Goal: Task Accomplishment & Management: Manage account settings

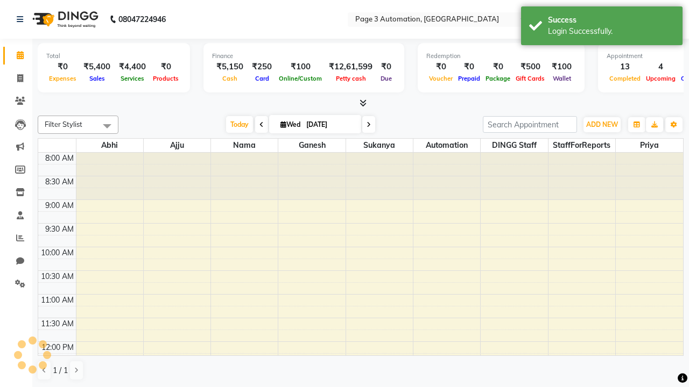
select select "en"
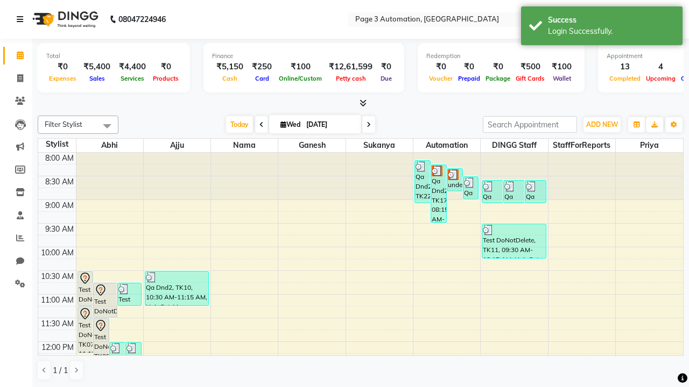
click at [22, 19] on icon at bounding box center [20, 20] width 6 height 8
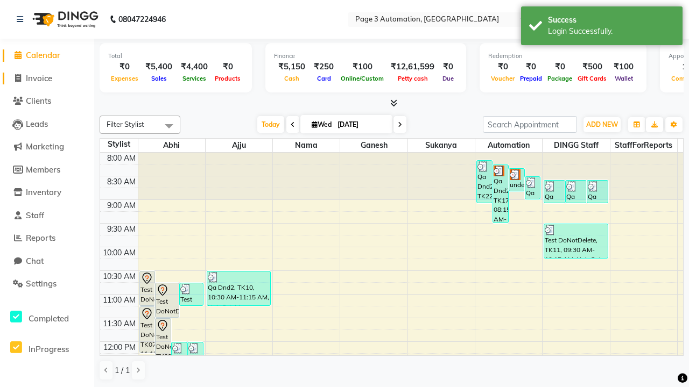
click at [47, 78] on span "Invoice" at bounding box center [39, 78] width 26 height 10
select select "2774"
select select "service"
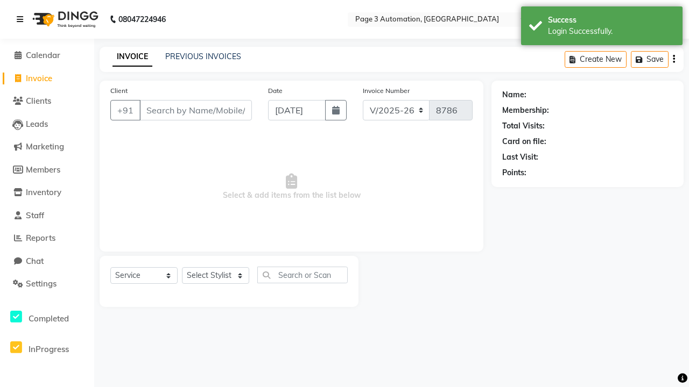
click at [22, 19] on icon at bounding box center [20, 20] width 6 height 8
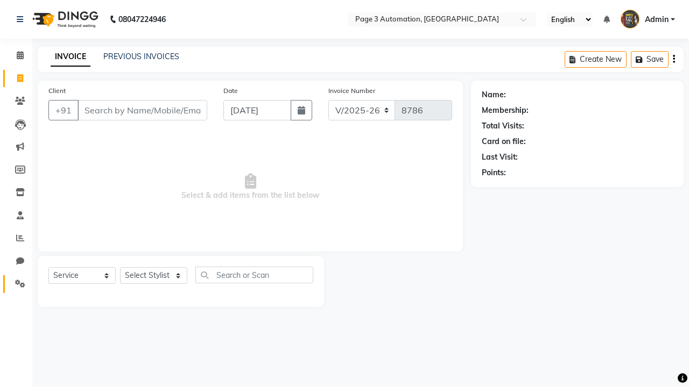
click at [16, 284] on icon at bounding box center [20, 284] width 10 height 8
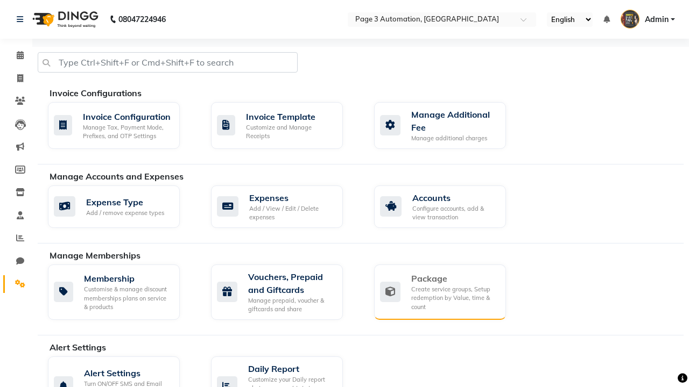
click at [454, 279] on div "Package" at bounding box center [454, 278] width 86 height 13
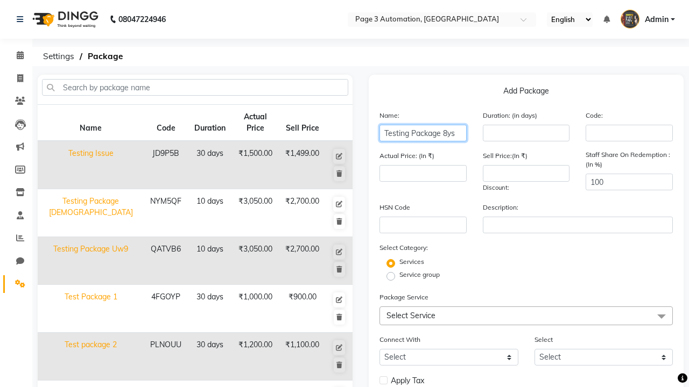
type input "Testing Package 8ys"
type input "10"
type input "3050"
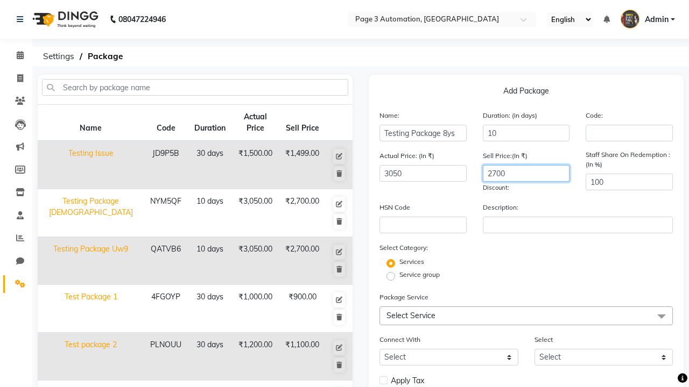
type input "2700"
click at [526, 316] on span "Select Service" at bounding box center [525, 316] width 293 height 19
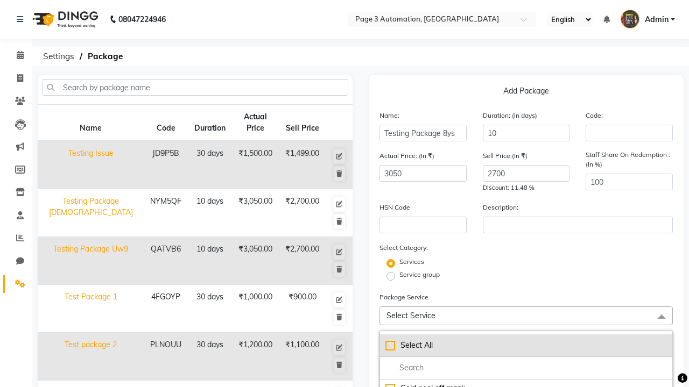
click at [526, 345] on div "Select All" at bounding box center [525, 345] width 281 height 11
checkbox input "true"
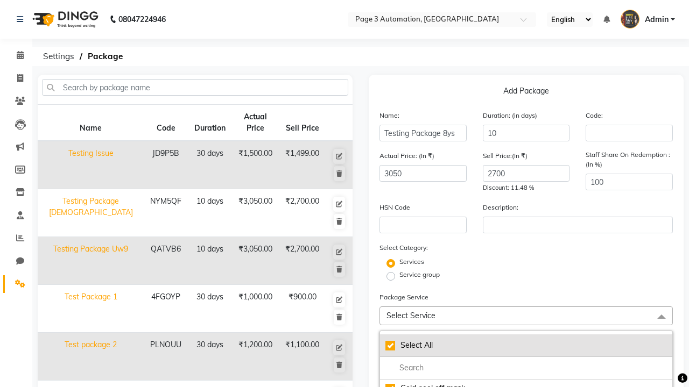
checkbox input "true"
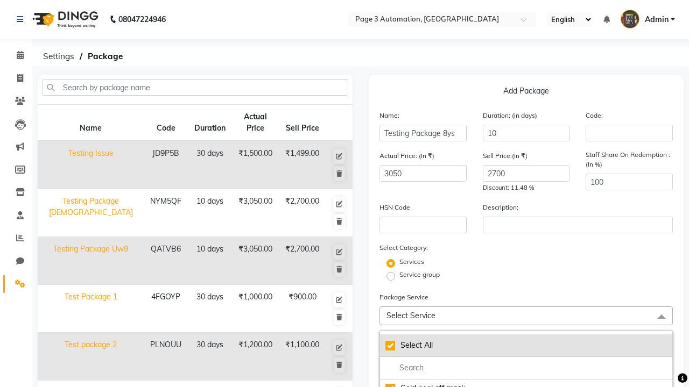
checkbox input "true"
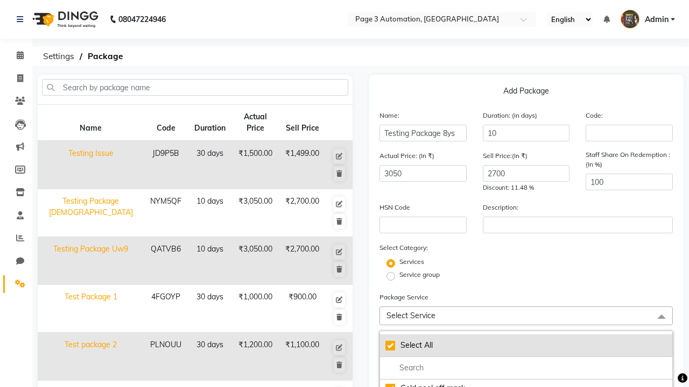
checkbox input "true"
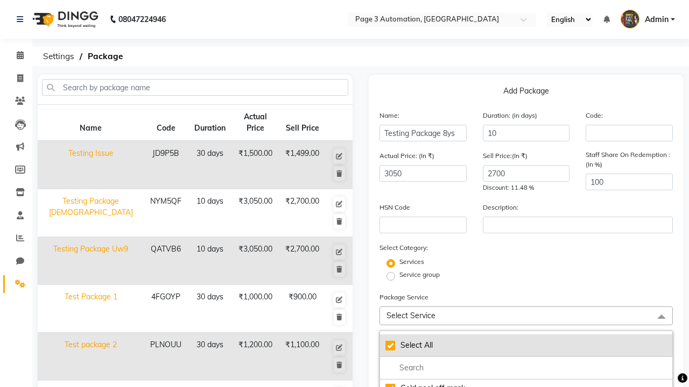
checkbox input "true"
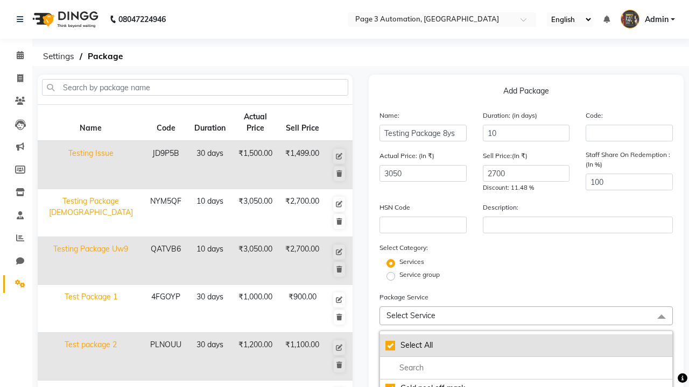
checkbox input "true"
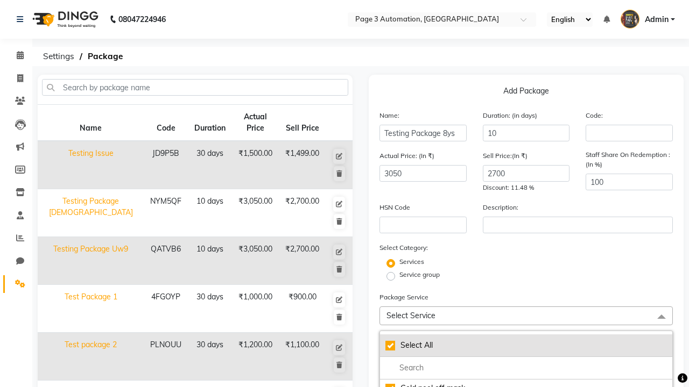
checkbox input "true"
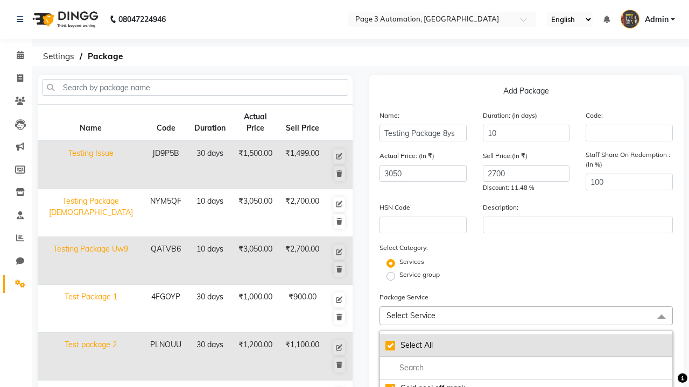
checkbox input "true"
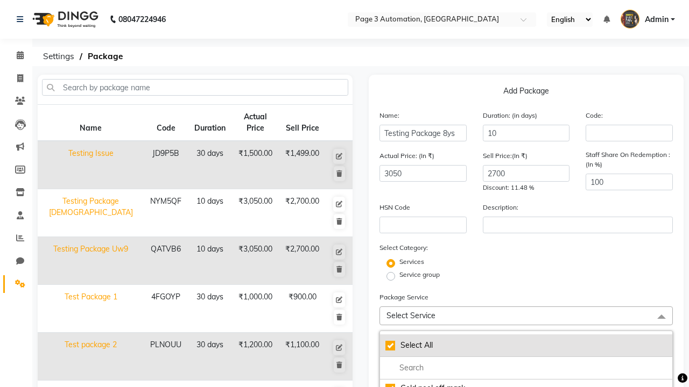
checkbox input "true"
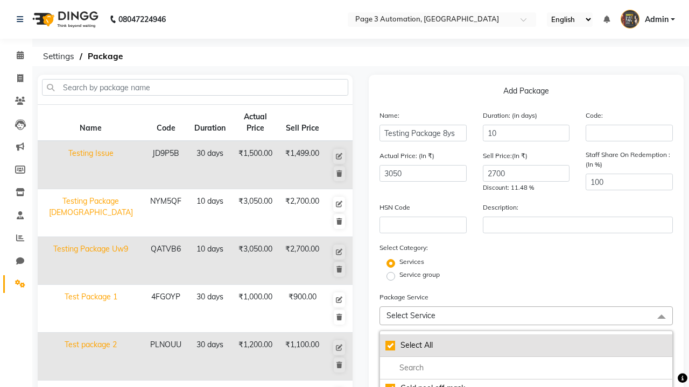
checkbox input "true"
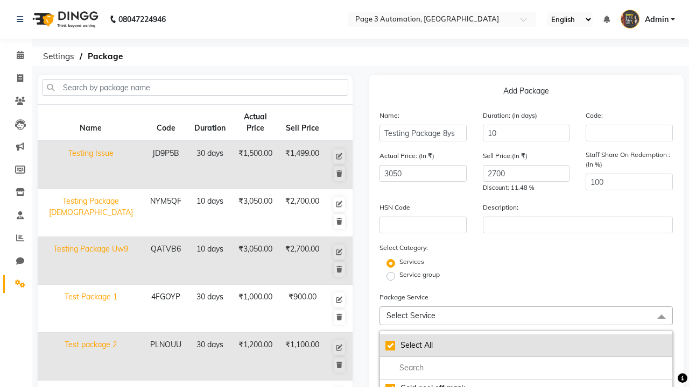
checkbox input "true"
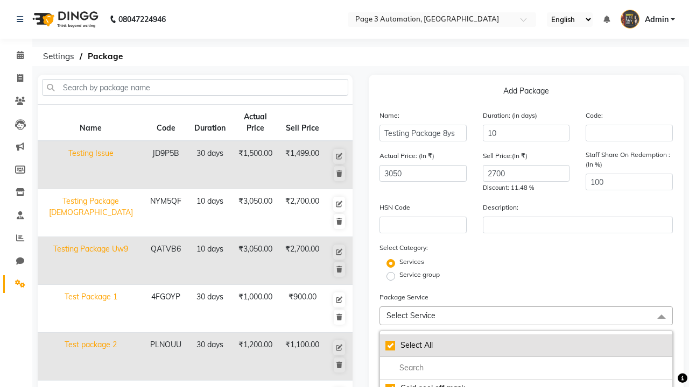
checkbox input "true"
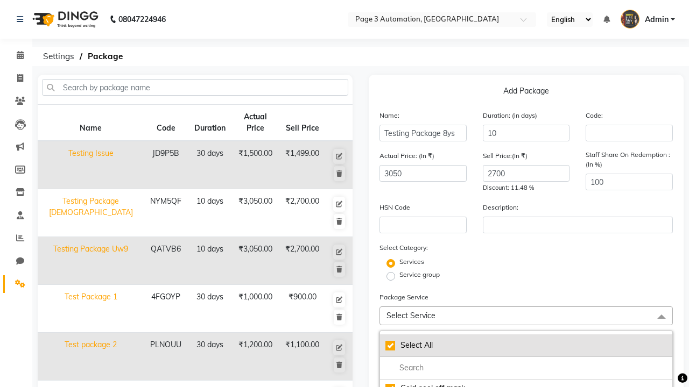
checkbox input "true"
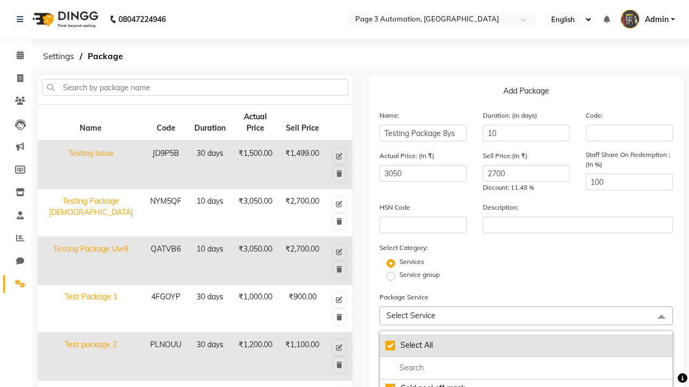
checkbox input "true"
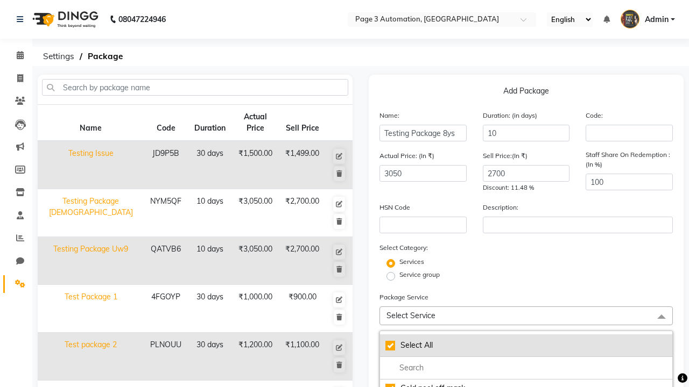
checkbox input "true"
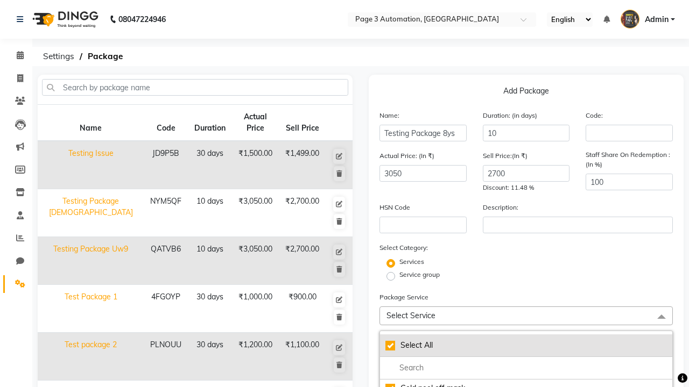
checkbox input "true"
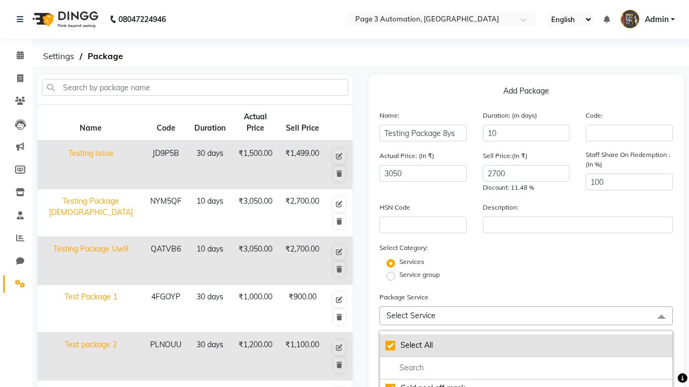
checkbox input "true"
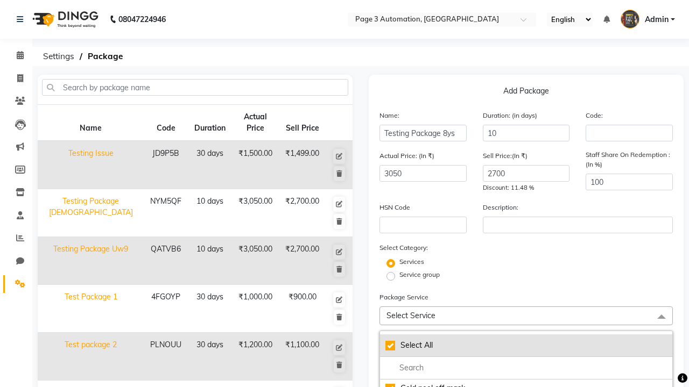
checkbox input "true"
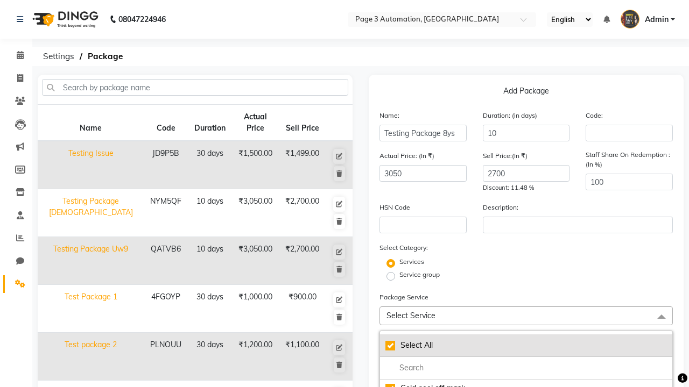
checkbox input "true"
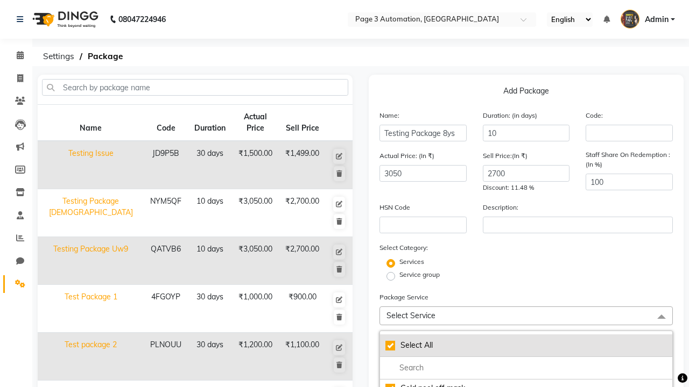
checkbox input "true"
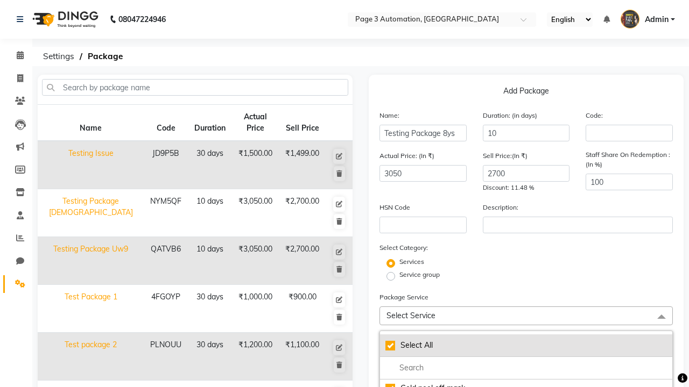
checkbox input "true"
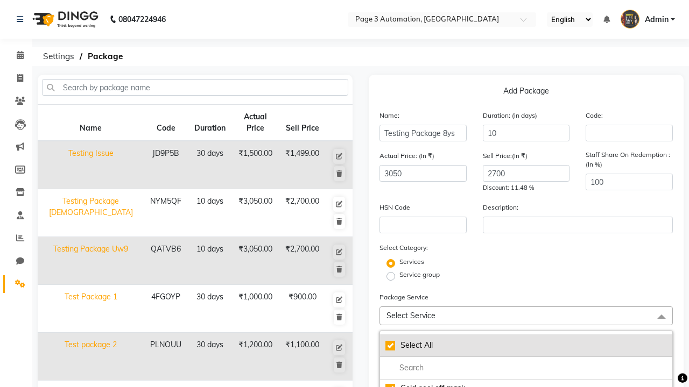
checkbox input "true"
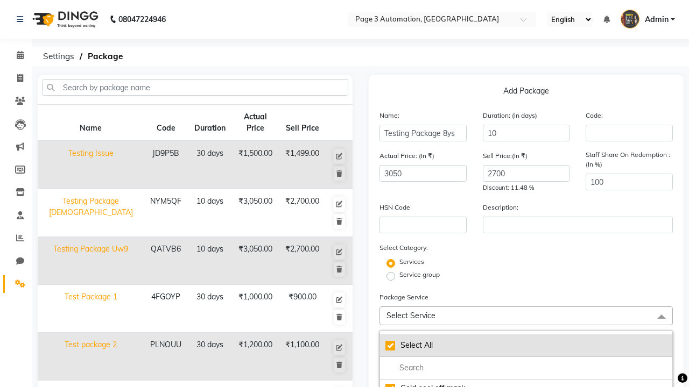
checkbox input "true"
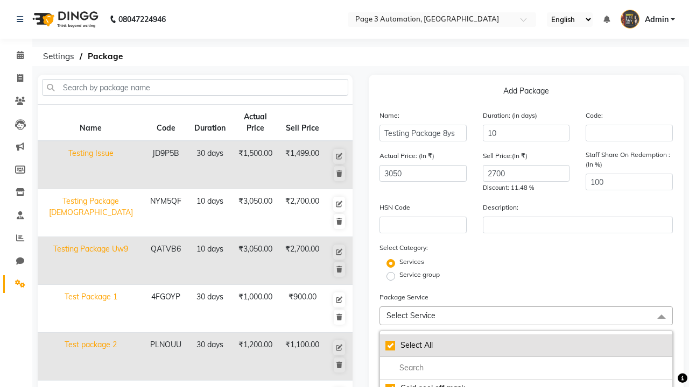
checkbox input "true"
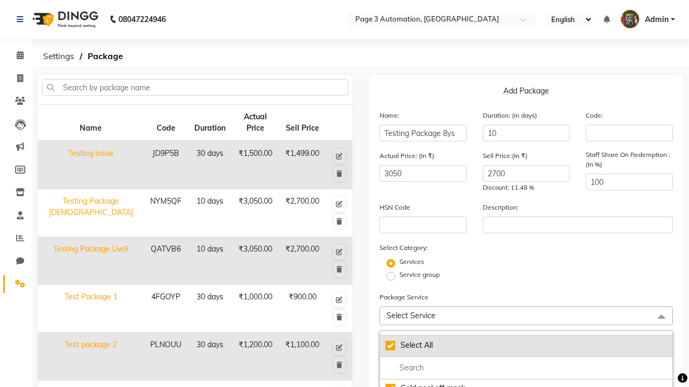
checkbox input "true"
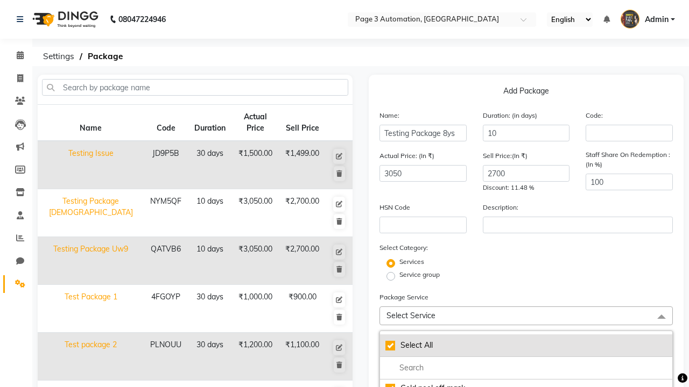
checkbox input "true"
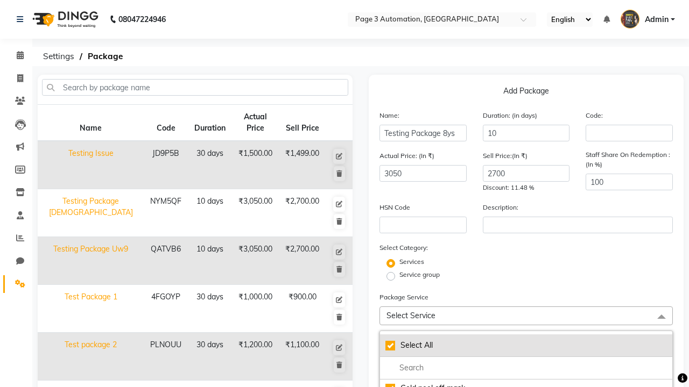
checkbox input "true"
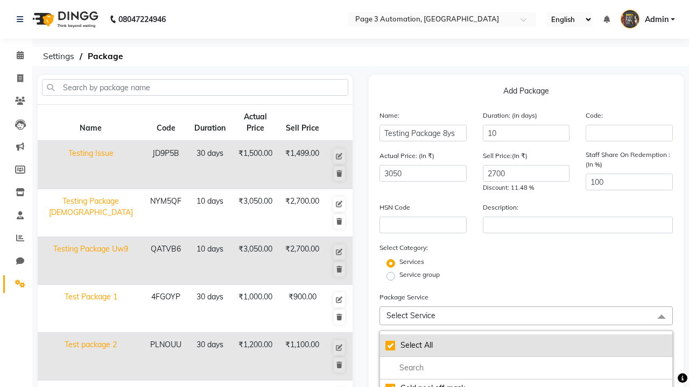
checkbox input "true"
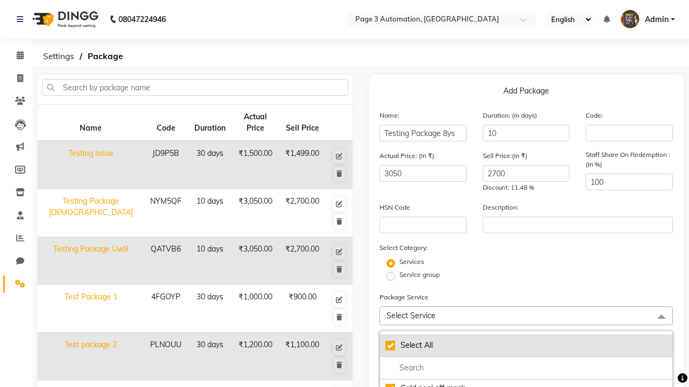
checkbox input "true"
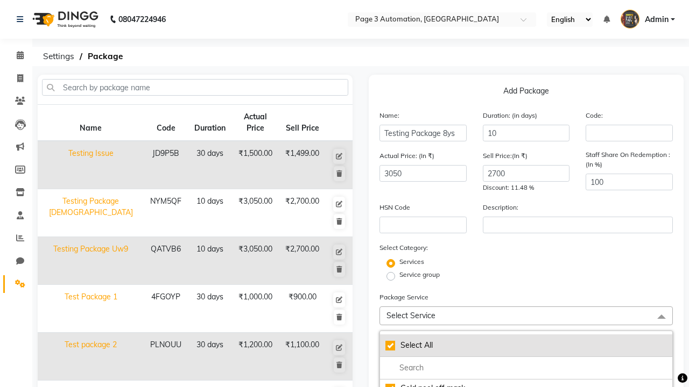
checkbox input "true"
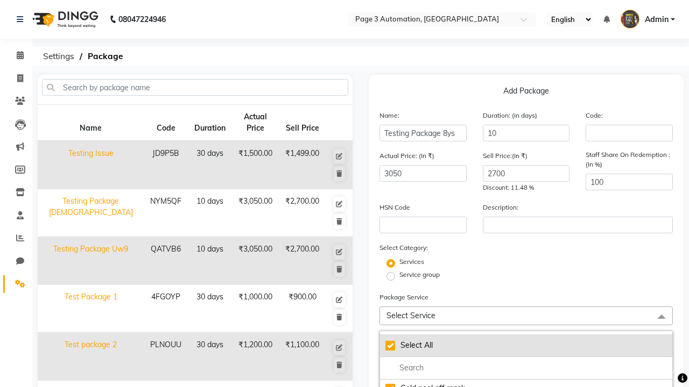
checkbox input "true"
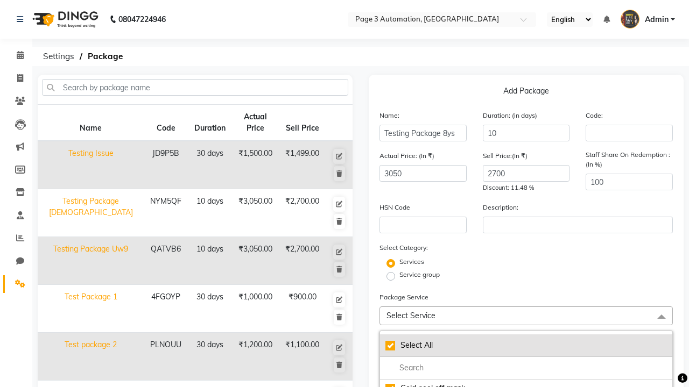
checkbox input "true"
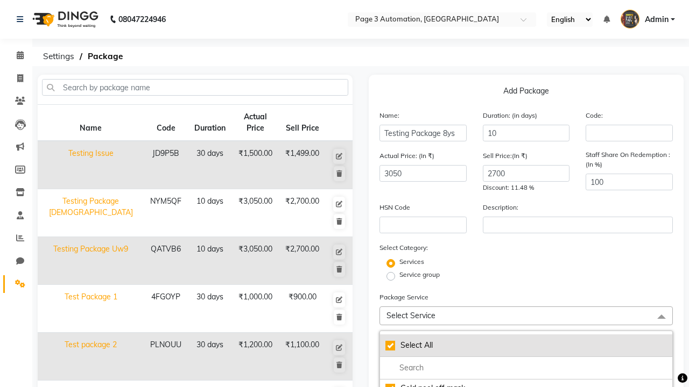
checkbox input "true"
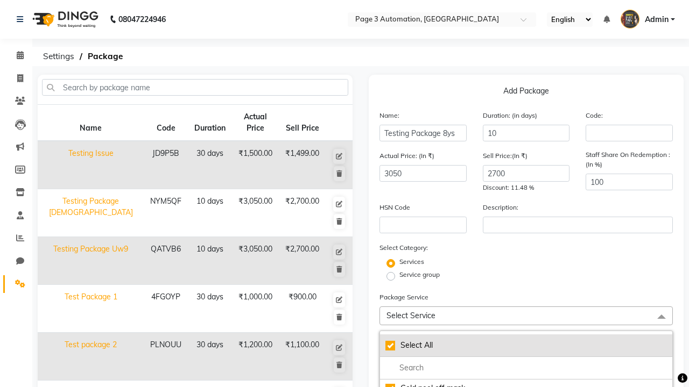
checkbox input "true"
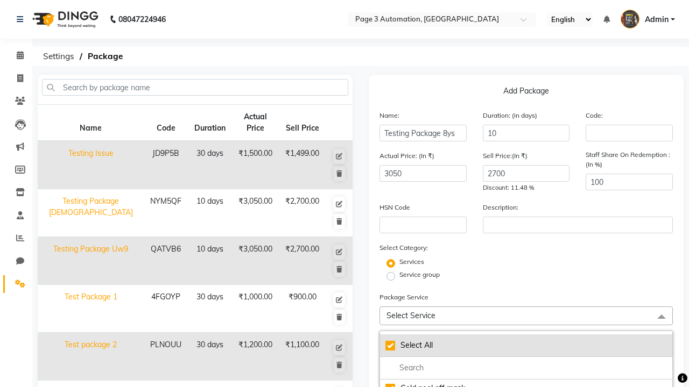
checkbox input "true"
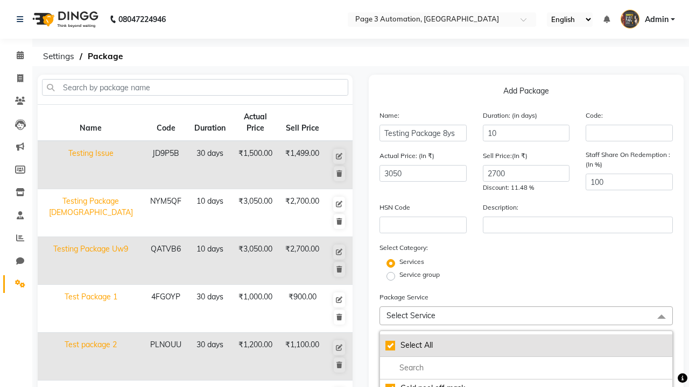
checkbox input "true"
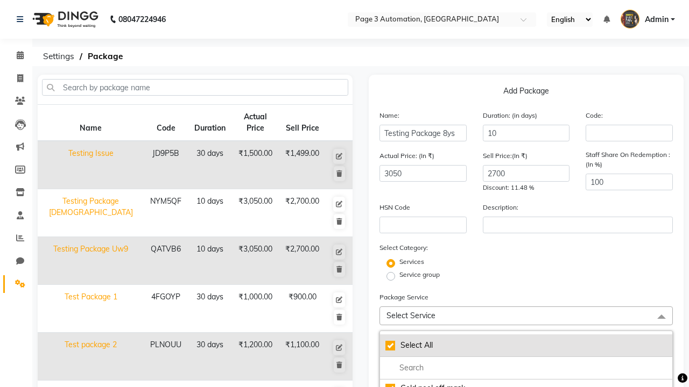
checkbox input "true"
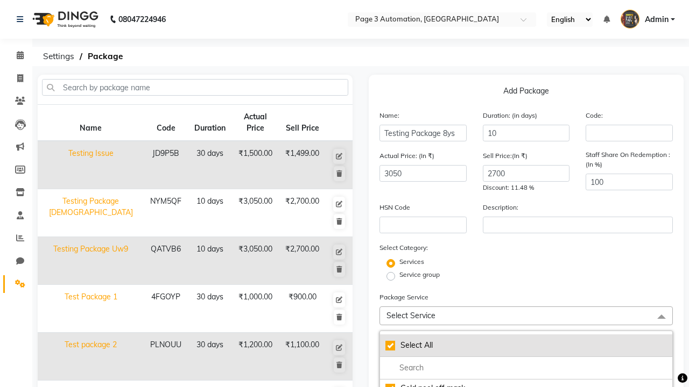
checkbox input "true"
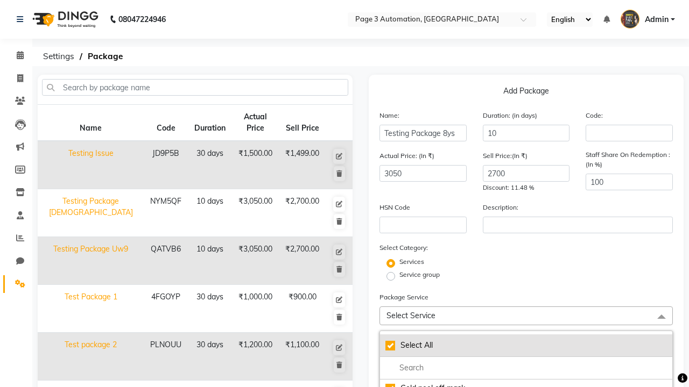
checkbox input "true"
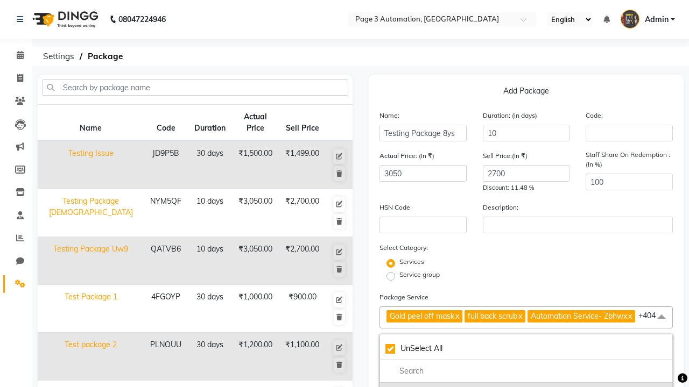
click at [526, 386] on div "Gold peel off mask" at bounding box center [525, 391] width 281 height 11
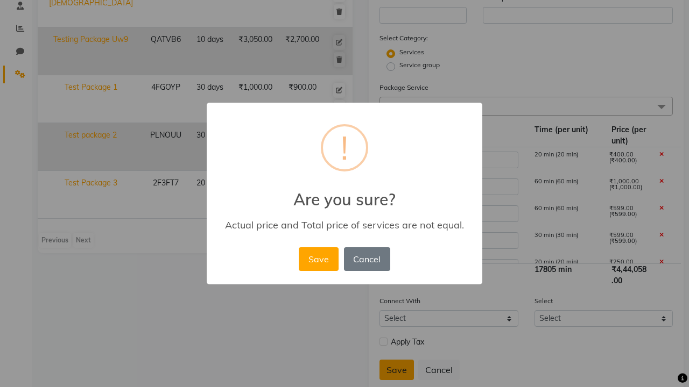
scroll to position [238, 0]
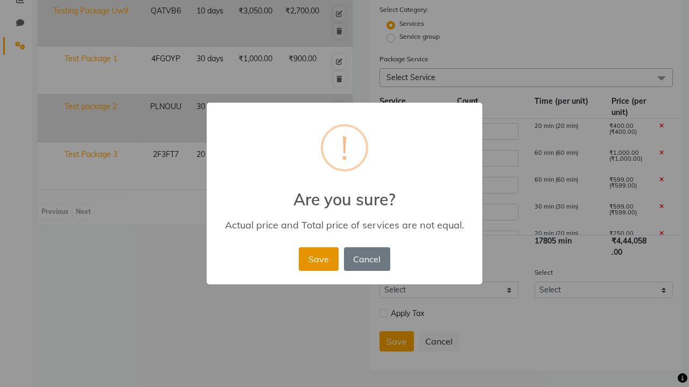
click at [318, 259] on button "Save" at bounding box center [318, 259] width 39 height 24
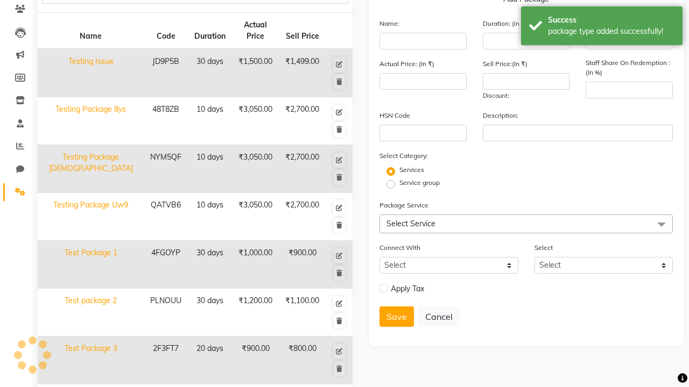
scroll to position [140, 0]
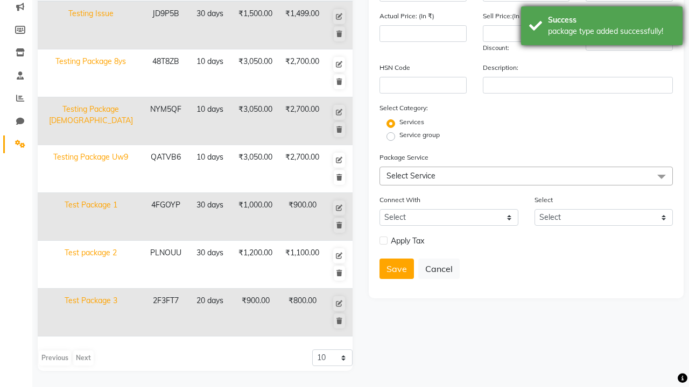
click at [602, 27] on div "package type added successfully!" at bounding box center [611, 31] width 126 height 11
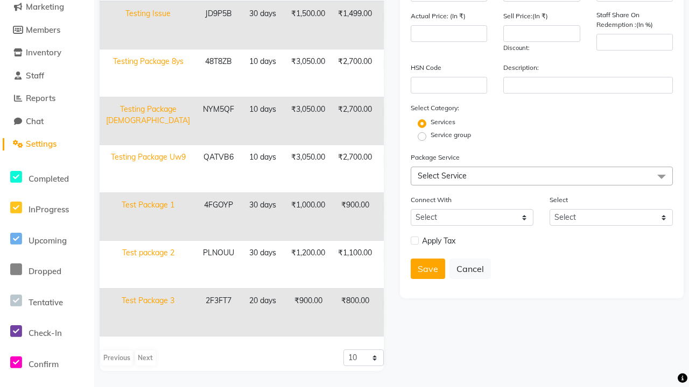
scroll to position [0, 0]
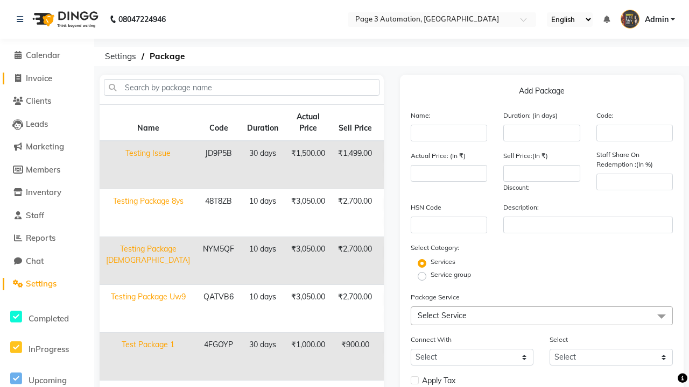
click at [47, 78] on span "Invoice" at bounding box center [39, 78] width 26 height 10
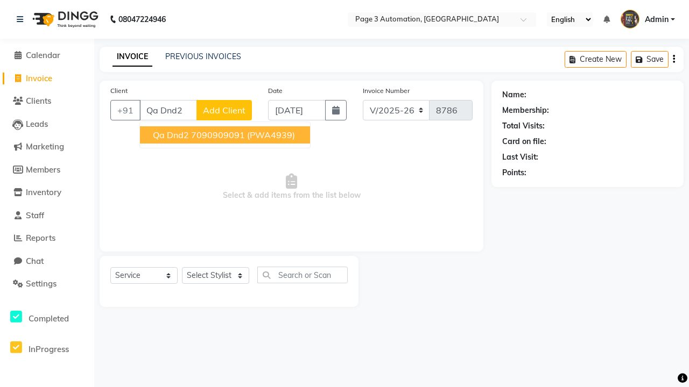
click at [226, 135] on ngb-highlight "7090909091" at bounding box center [218, 135] width 54 height 11
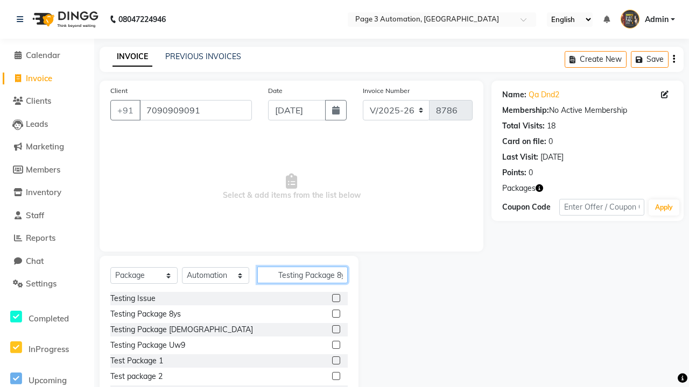
scroll to position [0, 6]
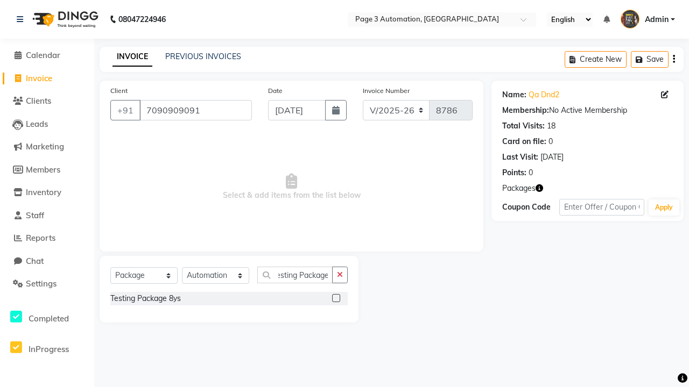
click at [336, 298] on label at bounding box center [336, 298] width 8 height 8
click at [336, 298] on input "checkbox" at bounding box center [335, 298] width 7 height 7
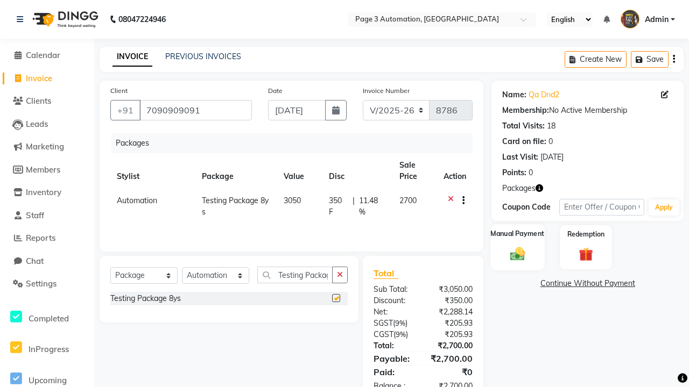
click at [517, 235] on label "Manual Payment" at bounding box center [518, 234] width 54 height 10
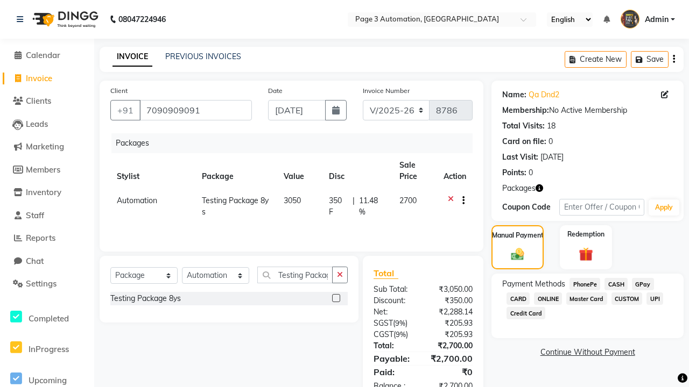
click at [616, 284] on span "CASH" at bounding box center [615, 284] width 23 height 12
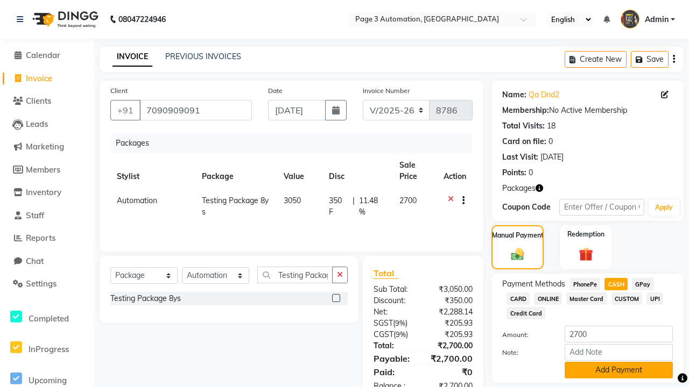
click at [618, 370] on button "Add Payment" at bounding box center [618, 370] width 108 height 17
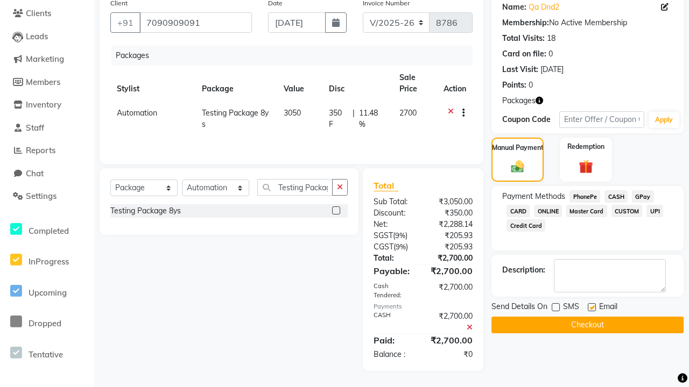
click at [591, 307] on label at bounding box center [592, 307] width 8 height 8
click at [591, 307] on input "checkbox" at bounding box center [591, 308] width 7 height 7
click at [587, 325] on button "Checkout" at bounding box center [587, 325] width 192 height 17
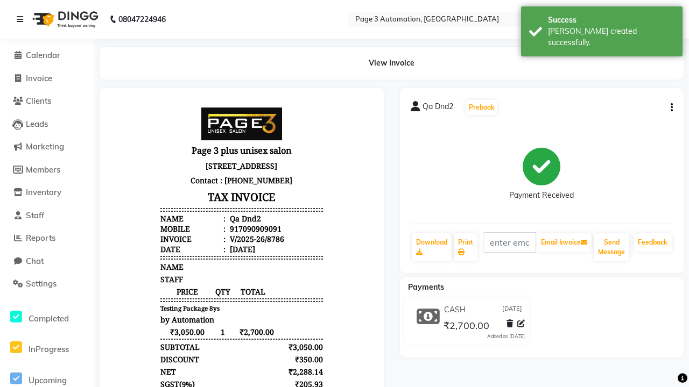
click at [602, 27] on div "[PERSON_NAME] created successfully." at bounding box center [611, 37] width 126 height 23
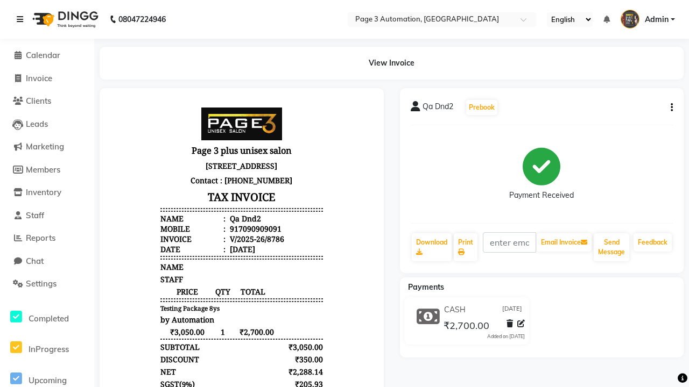
click at [22, 19] on icon at bounding box center [20, 20] width 6 height 8
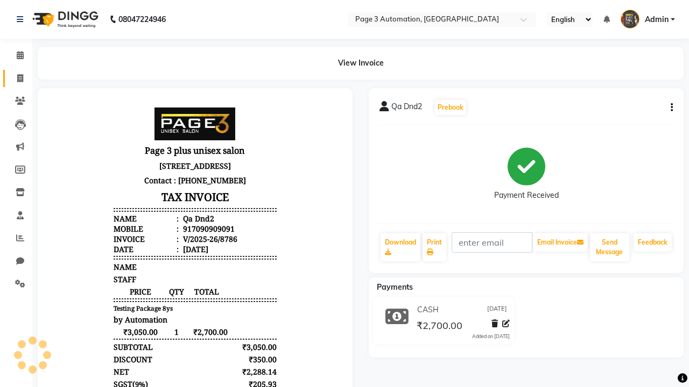
click at [16, 78] on span at bounding box center [20, 79] width 19 height 12
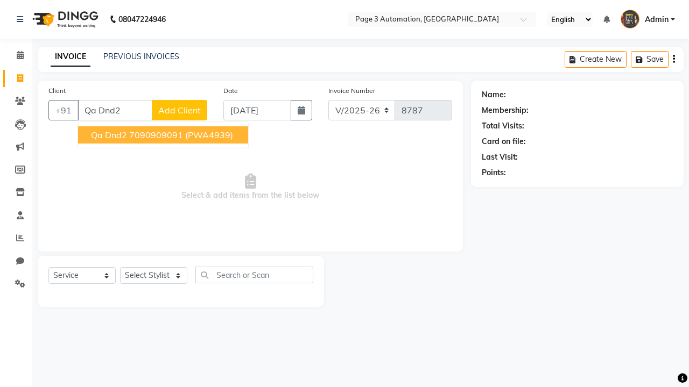
click at [164, 135] on ngb-highlight "7090909091" at bounding box center [156, 135] width 54 height 11
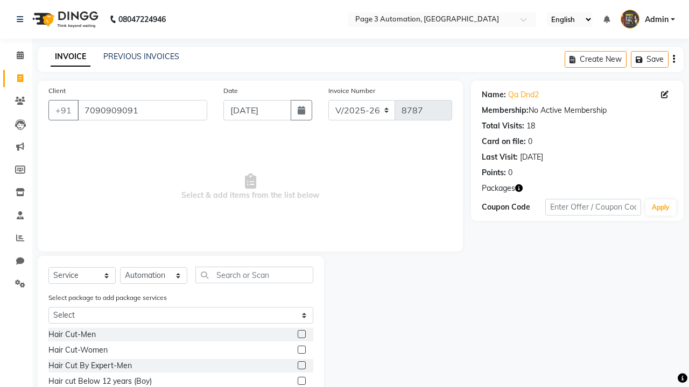
click at [301, 366] on label at bounding box center [302, 366] width 8 height 8
click at [301, 366] on input "checkbox" at bounding box center [301, 366] width 7 height 7
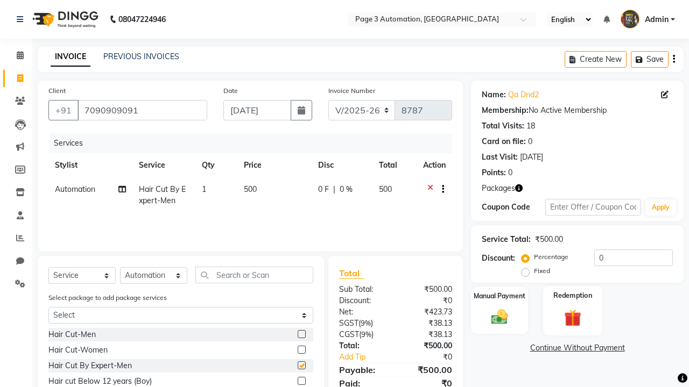
click at [572, 296] on label "Redemption" at bounding box center [572, 296] width 39 height 10
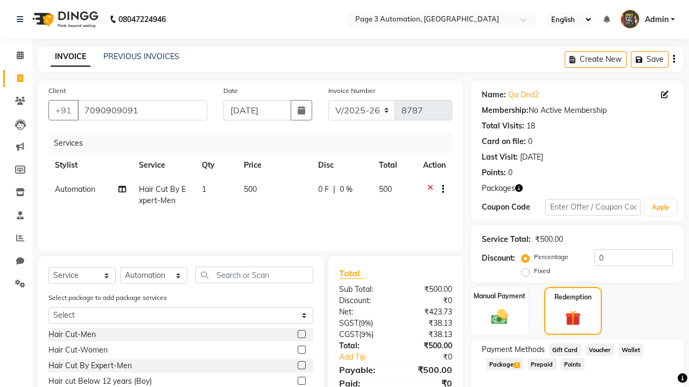
click at [505, 364] on span "Package 3" at bounding box center [504, 364] width 37 height 12
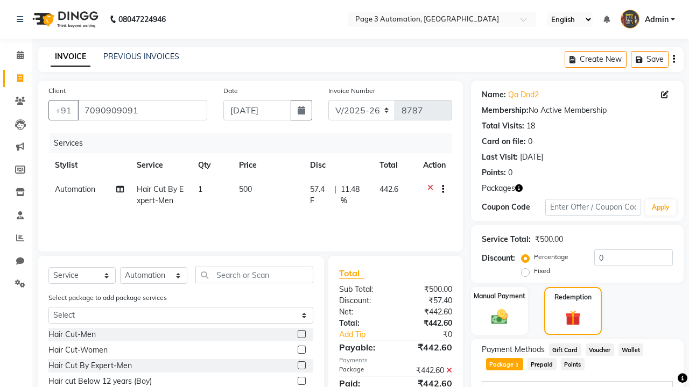
scroll to position [156, 0]
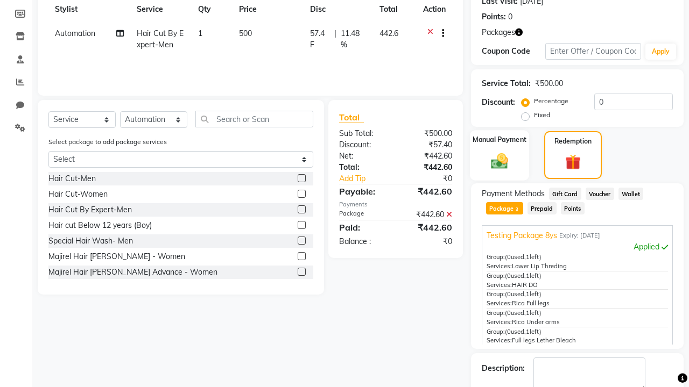
click at [499, 140] on label "Manual Payment" at bounding box center [499, 140] width 54 height 10
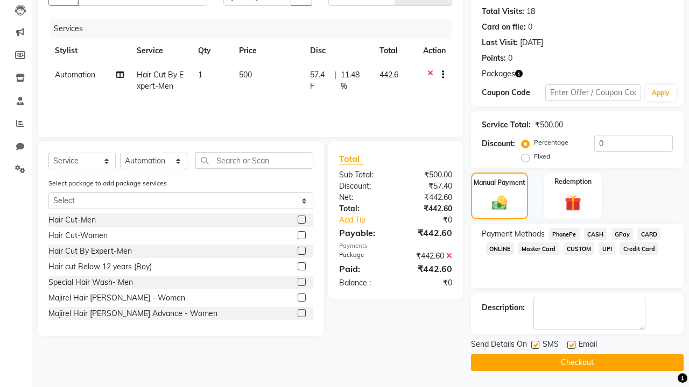
click at [595, 234] on span "CASH" at bounding box center [595, 234] width 23 height 12
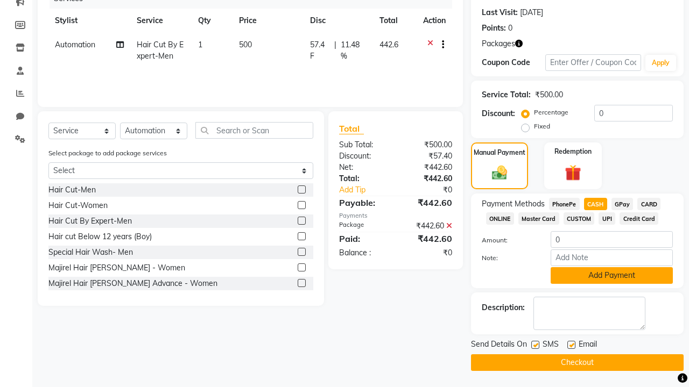
click at [611, 275] on button "Add Payment" at bounding box center [611, 275] width 122 height 17
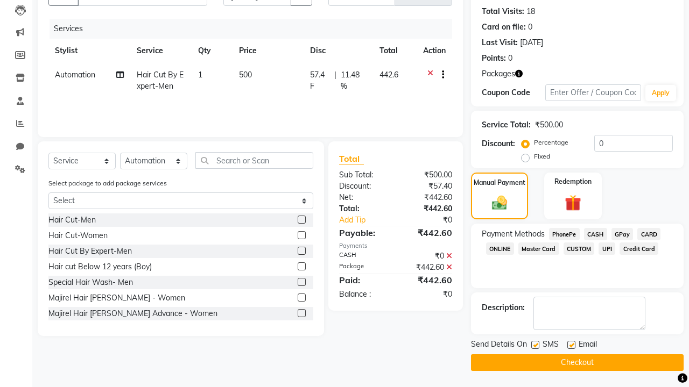
scroll to position [115, 0]
click at [535, 345] on label at bounding box center [535, 345] width 8 height 8
click at [535, 345] on input "checkbox" at bounding box center [534, 345] width 7 height 7
click at [571, 345] on label at bounding box center [571, 345] width 8 height 8
click at [571, 345] on input "checkbox" at bounding box center [570, 345] width 7 height 7
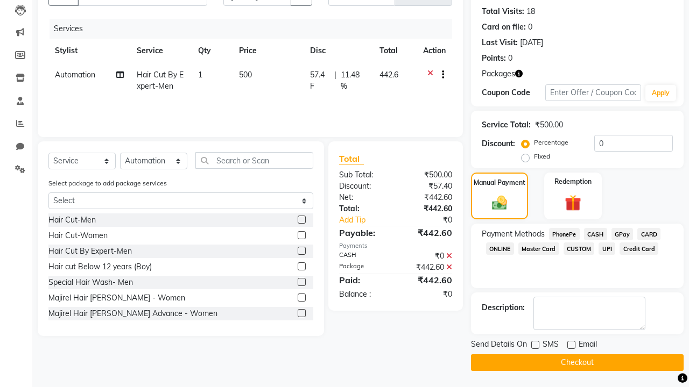
click at [577, 363] on button "Checkout" at bounding box center [577, 363] width 213 height 17
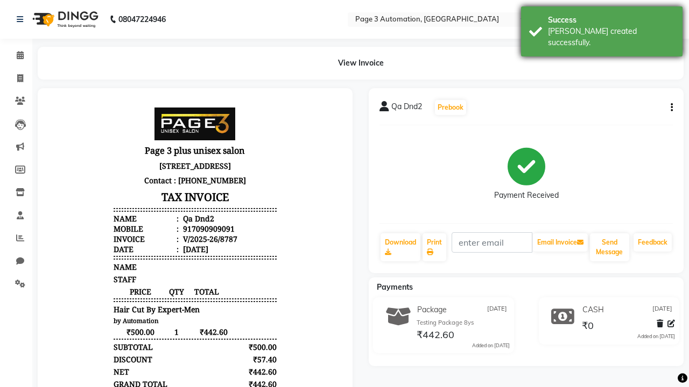
click at [602, 27] on div "[PERSON_NAME] created successfully." at bounding box center [611, 37] width 126 height 23
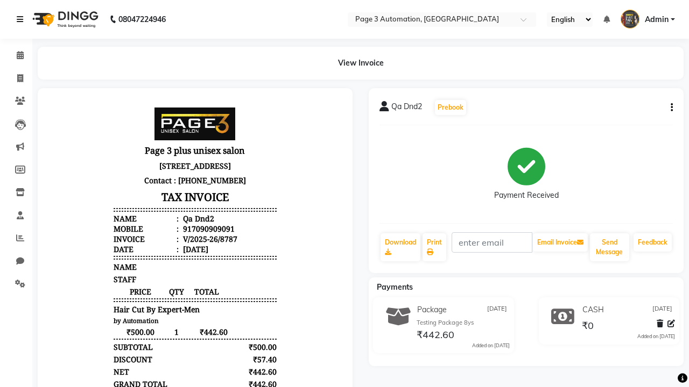
click at [22, 19] on icon at bounding box center [20, 20] width 6 height 8
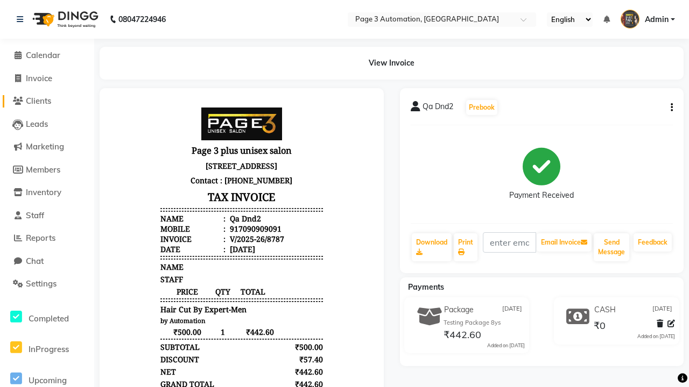
click at [47, 101] on span "Clients" at bounding box center [38, 101] width 25 height 10
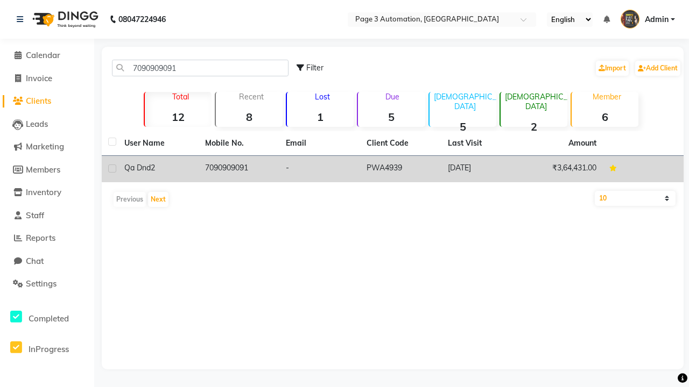
click at [239, 169] on td "7090909091" at bounding box center [239, 169] width 81 height 26
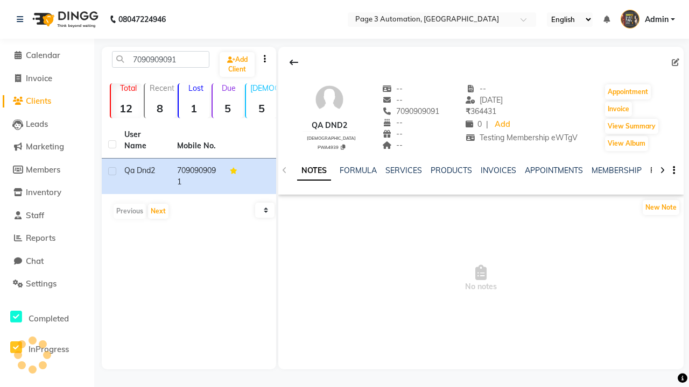
click at [650, 171] on link "PACKAGES" at bounding box center [670, 171] width 40 height 10
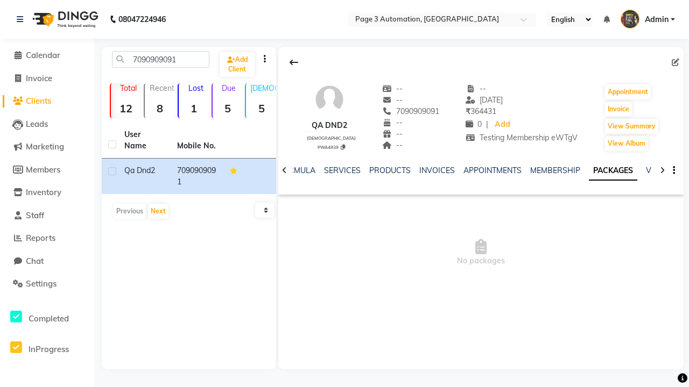
scroll to position [0, 38]
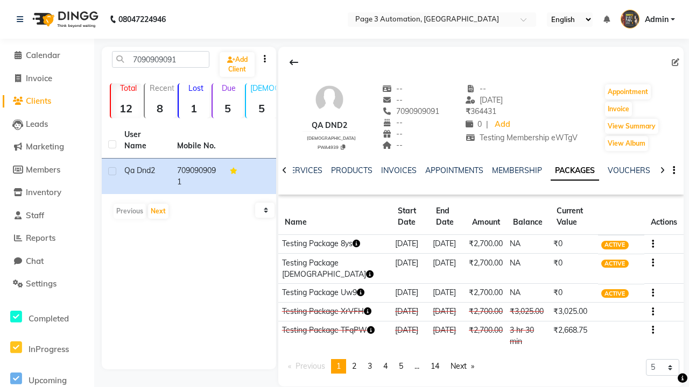
click at [650, 244] on button "button" at bounding box center [650, 243] width 6 height 11
click at [600, 244] on div "Edit" at bounding box center [600, 243] width 70 height 13
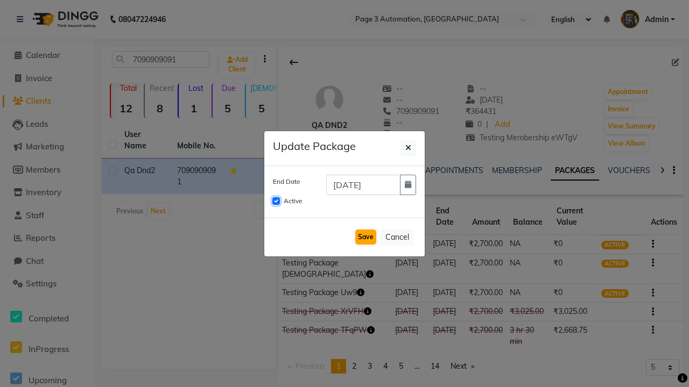
click at [276, 201] on input "Active" at bounding box center [276, 201] width 8 height 8
click at [365, 237] on button "Save" at bounding box center [365, 237] width 21 height 15
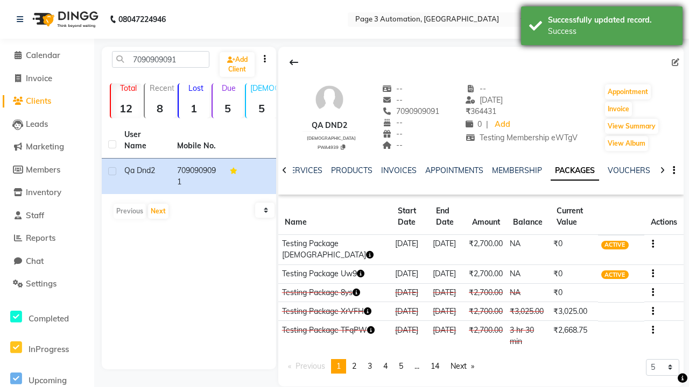
click at [602, 27] on div "Success" at bounding box center [611, 31] width 126 height 11
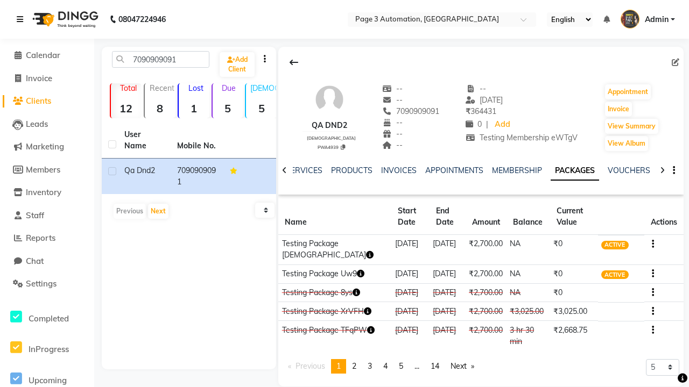
click at [22, 19] on icon at bounding box center [20, 20] width 6 height 8
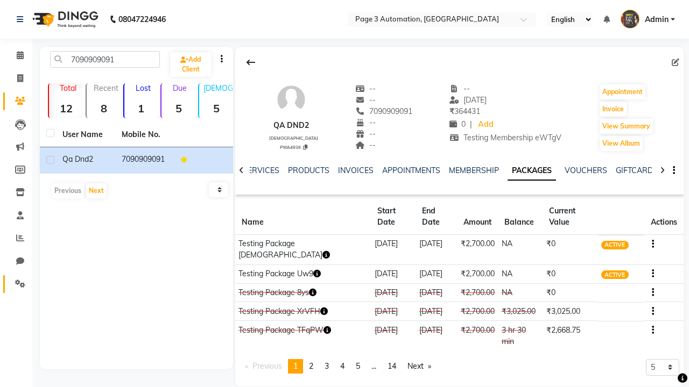
click at [16, 284] on icon at bounding box center [20, 284] width 10 height 8
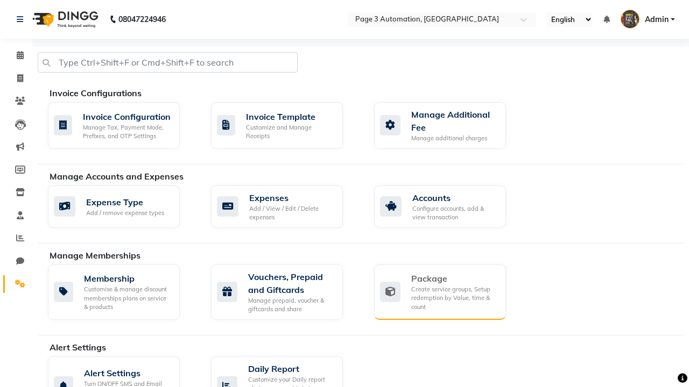
click at [454, 279] on div "Package" at bounding box center [454, 278] width 86 height 13
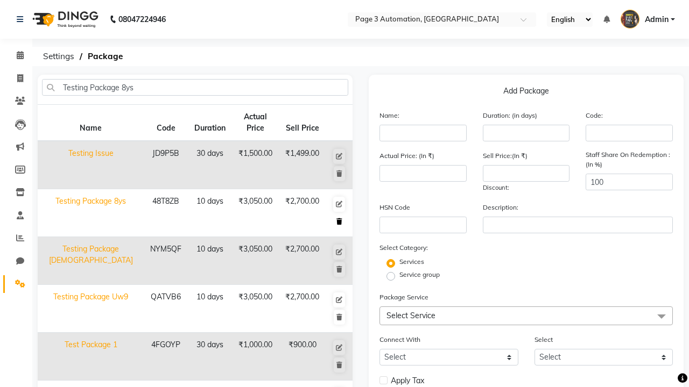
click at [339, 222] on icon at bounding box center [339, 221] width 6 height 6
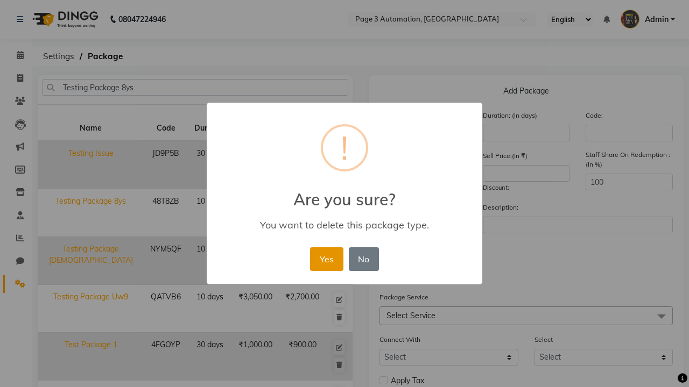
click at [326, 259] on button "Yes" at bounding box center [326, 259] width 33 height 24
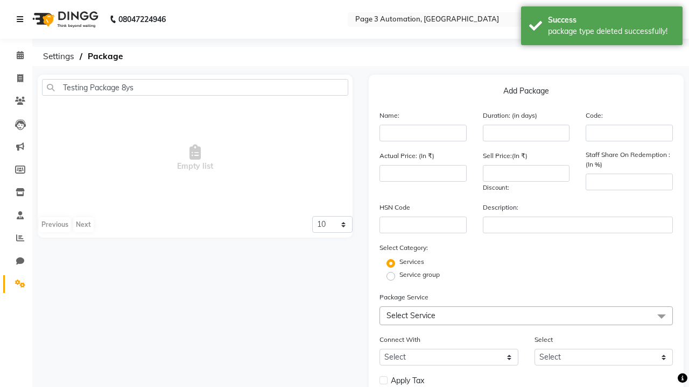
click at [602, 27] on div "package type deleted successfully!" at bounding box center [611, 31] width 126 height 11
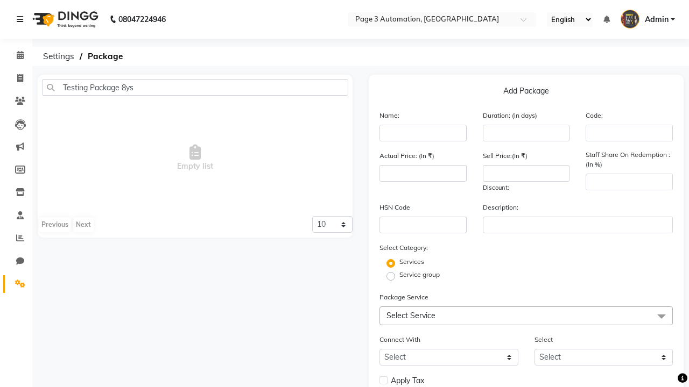
click at [22, 19] on icon at bounding box center [20, 20] width 6 height 8
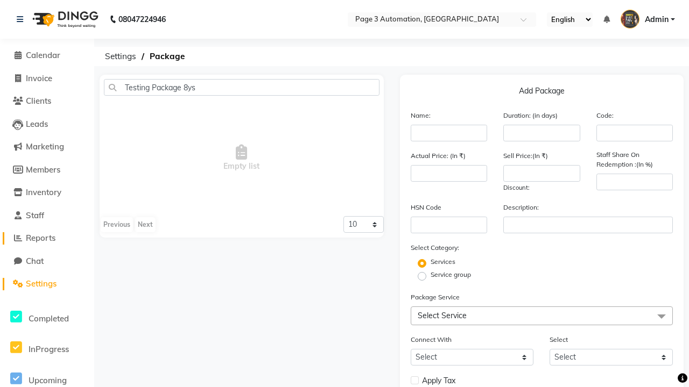
click at [47, 238] on span "Reports" at bounding box center [41, 238] width 30 height 10
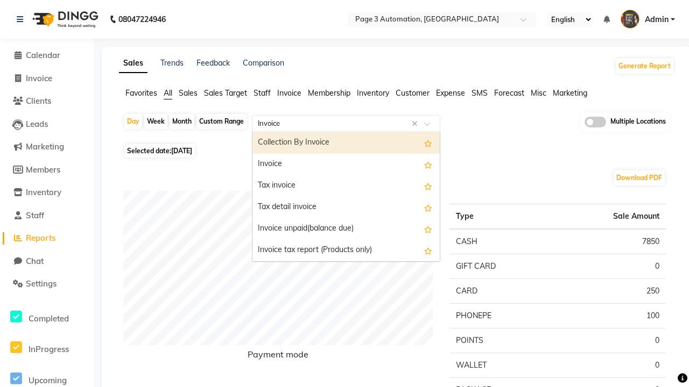
click at [346, 165] on div "Invoice" at bounding box center [345, 165] width 187 height 22
